Goal: Check status

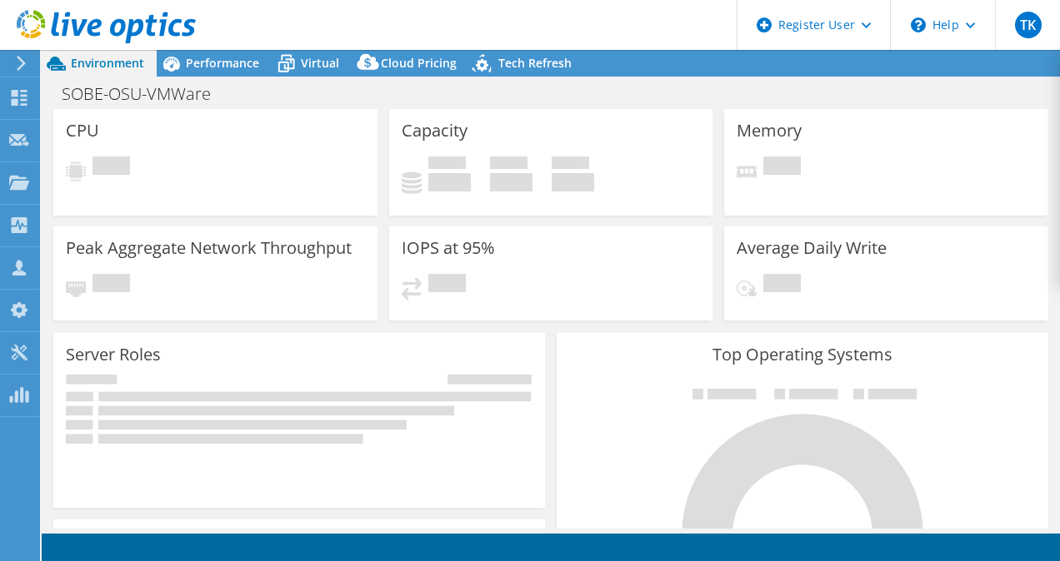
select select "USD"
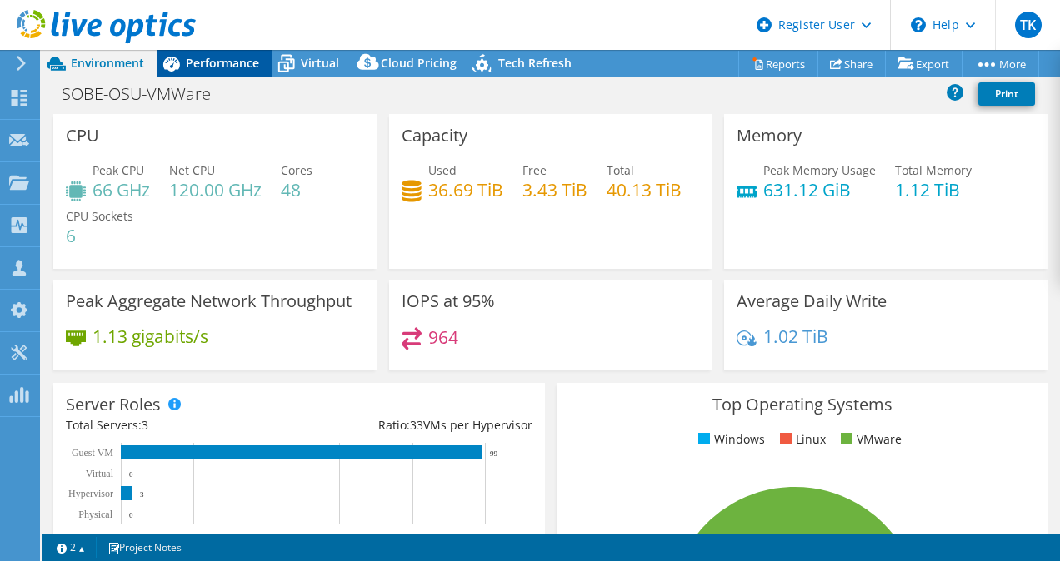
click at [247, 64] on span "Performance" at bounding box center [222, 63] width 73 height 16
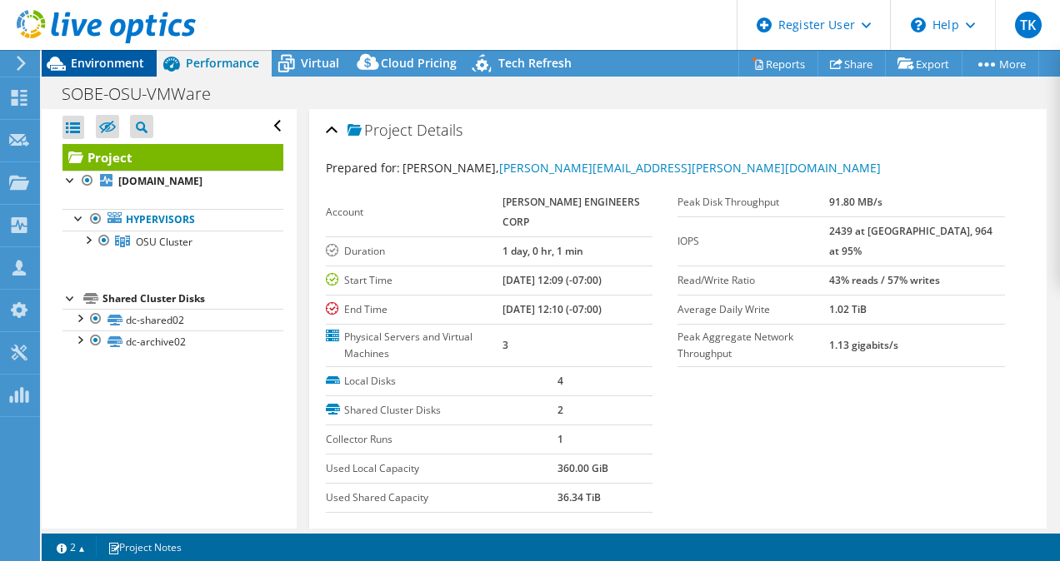
click at [115, 58] on span "Environment" at bounding box center [107, 63] width 73 height 16
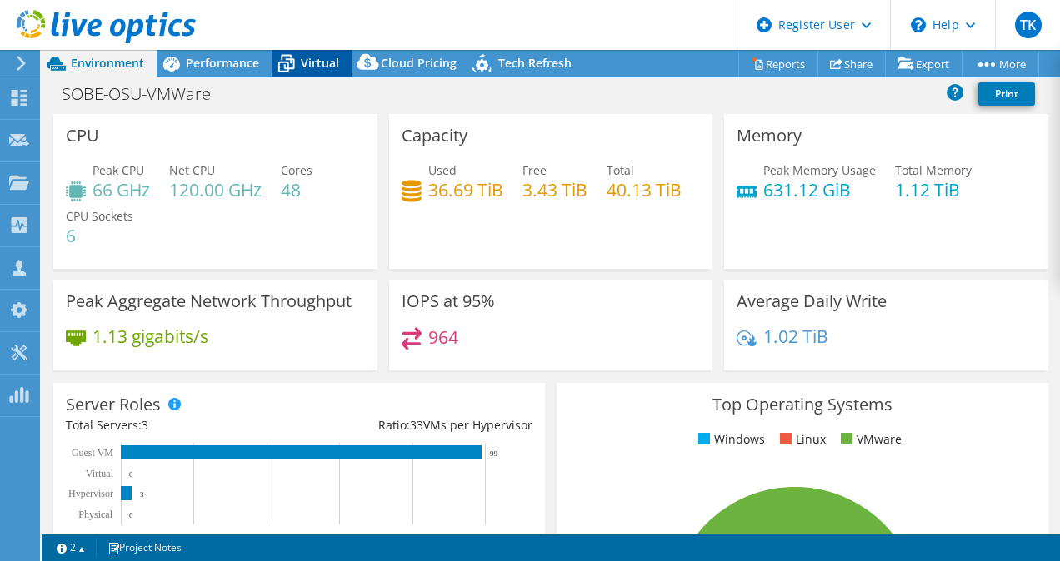
click at [328, 52] on div "Virtual" at bounding box center [312, 63] width 80 height 27
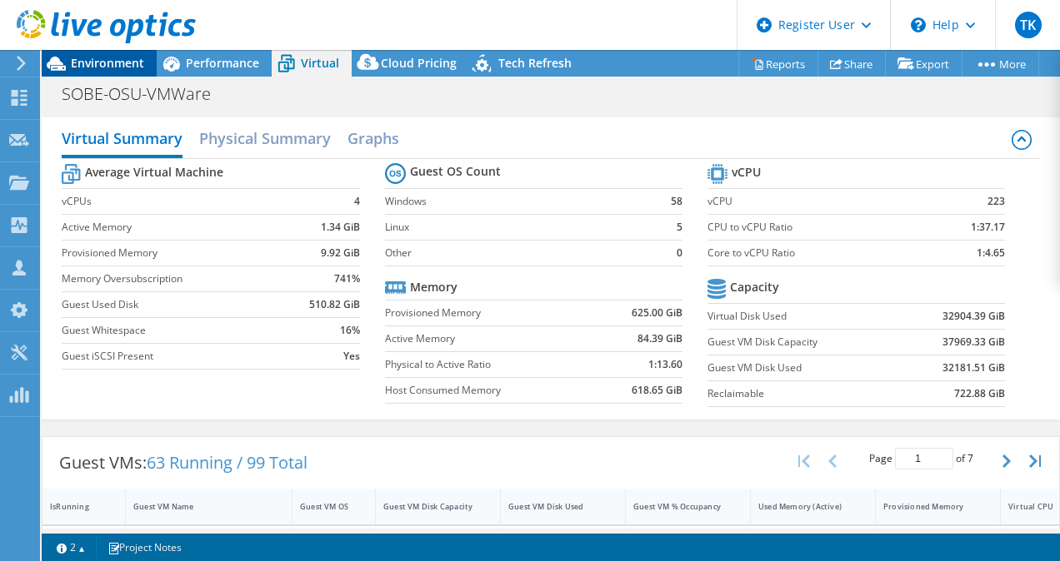
click at [127, 55] on span "Environment" at bounding box center [107, 63] width 73 height 16
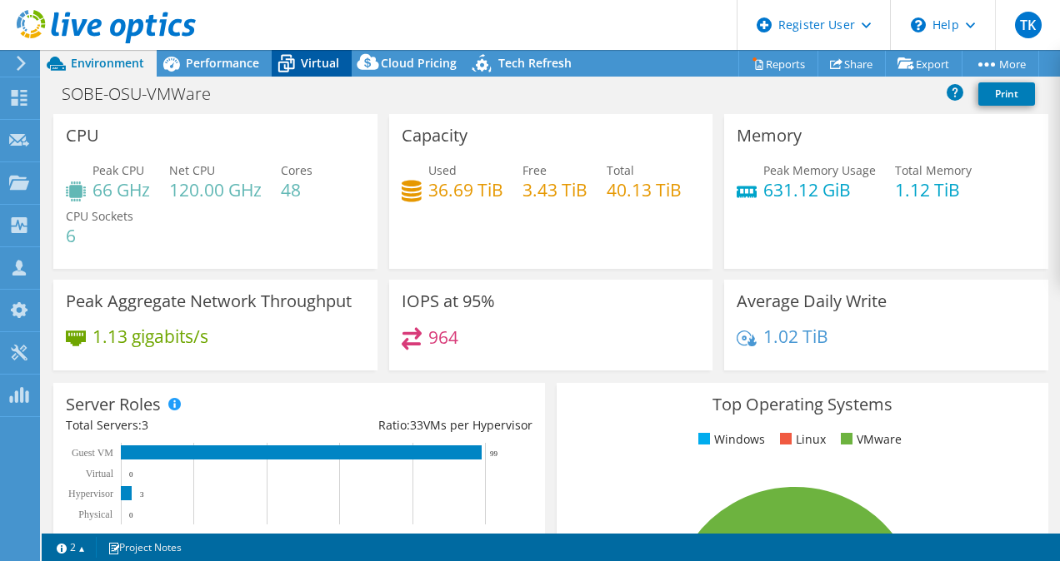
click at [310, 62] on span "Virtual" at bounding box center [320, 63] width 38 height 16
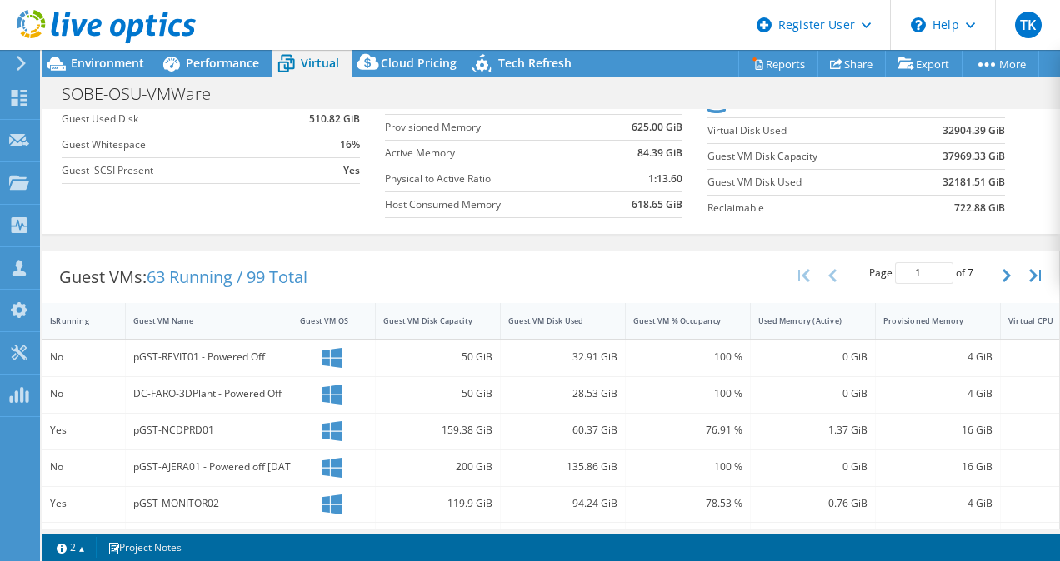
scroll to position [187, 0]
click at [534, 318] on div "Guest VM Disk Used" at bounding box center [552, 320] width 89 height 11
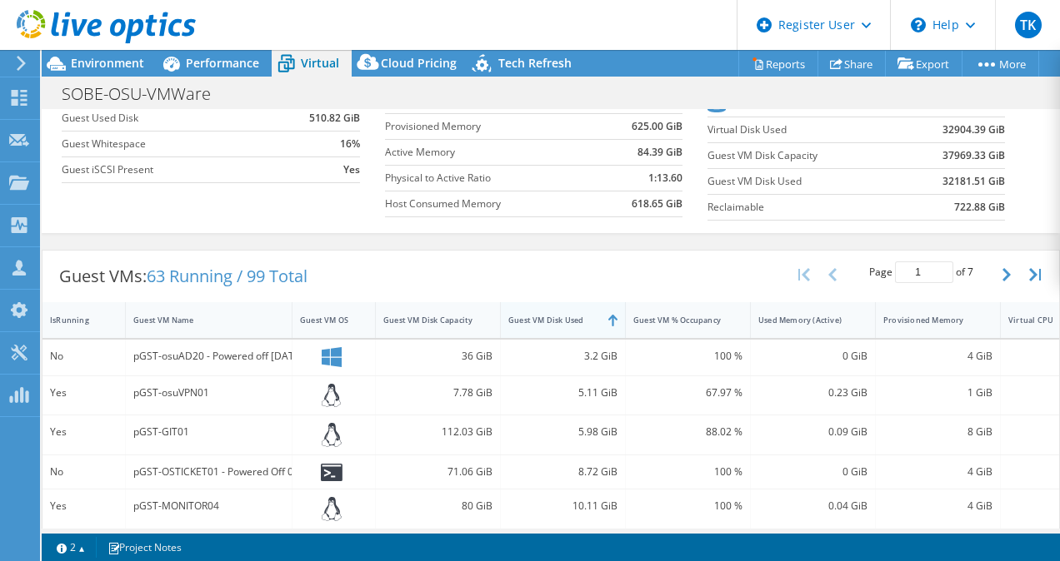
click at [534, 318] on div "Guest VM Disk Used" at bounding box center [552, 320] width 89 height 11
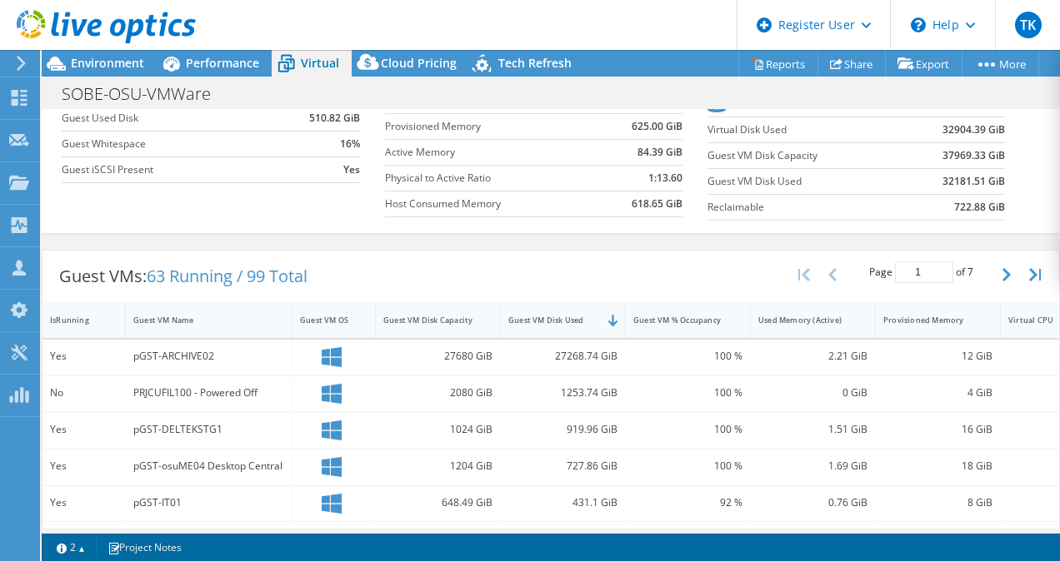
click at [548, 251] on div "Guest VMs: 63 Running / 99 Total Page 1 of 7 5 rows 10 rows 20 rows 25 rows 50 …" at bounding box center [550, 277] width 1016 height 52
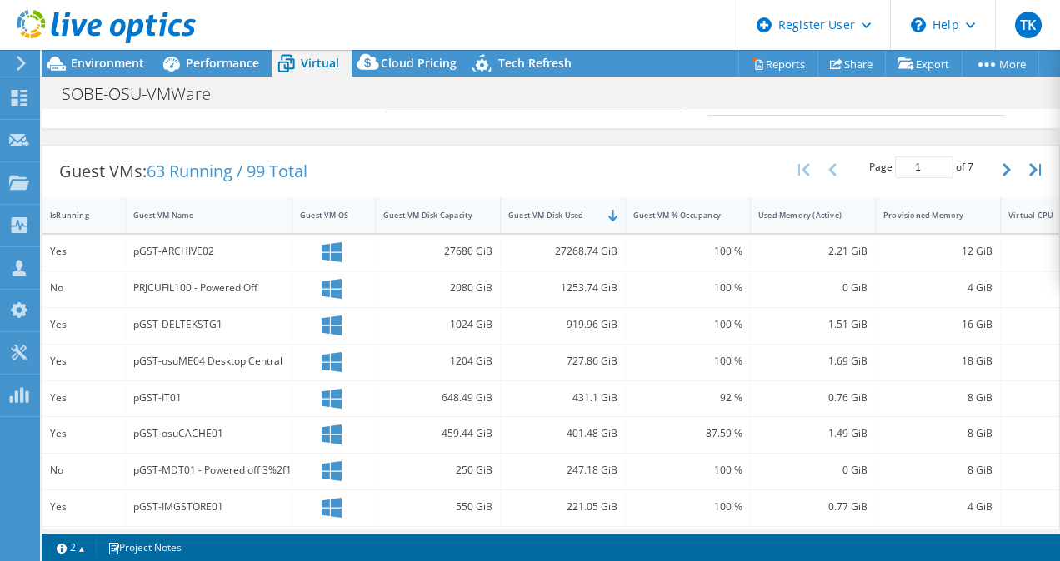
scroll to position [292, 0]
